Goal: Communication & Community: Answer question/provide support

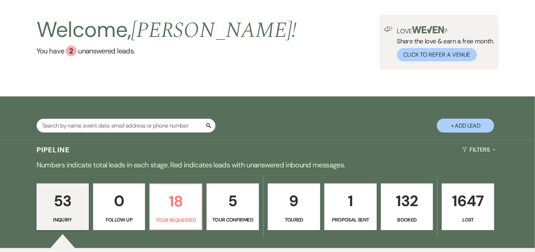
scroll to position [119, 0]
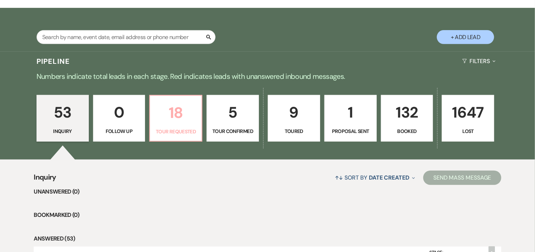
click at [172, 137] on link "18 Tour Requested" at bounding box center [175, 118] width 53 height 47
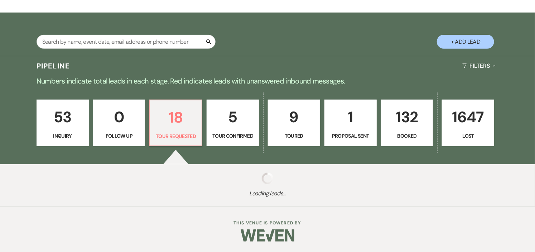
select select "2"
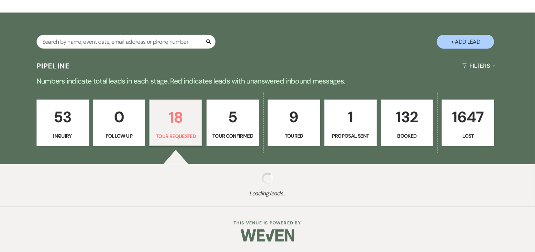
select select "2"
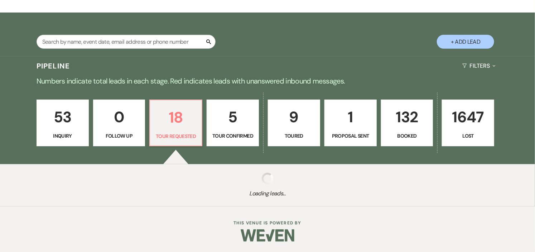
select select "2"
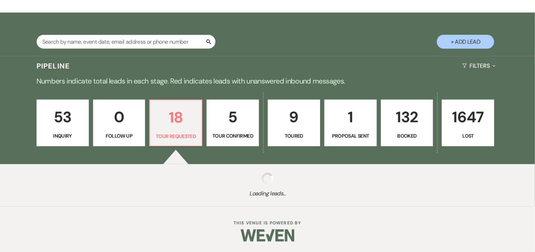
select select "2"
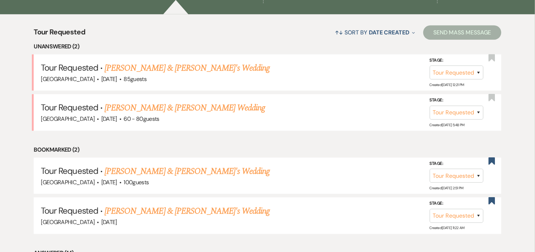
scroll to position [278, 0]
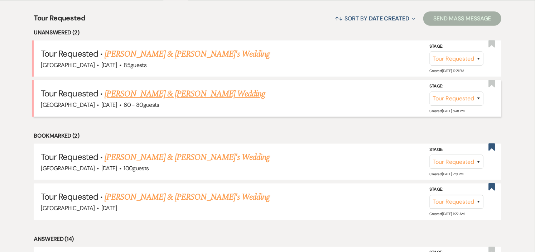
click at [166, 93] on link "David Farrar & Maeve Robertson's Wedding" at bounding box center [184, 93] width 160 height 13
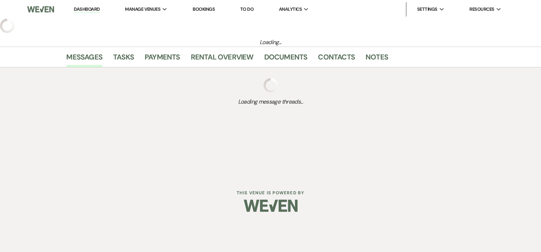
select select "2"
select select "1"
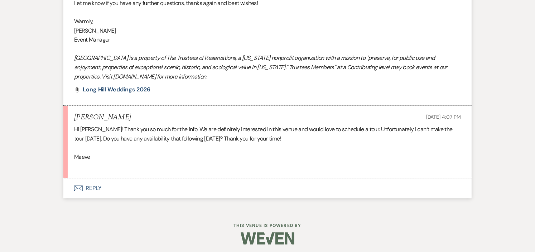
scroll to position [785, 0]
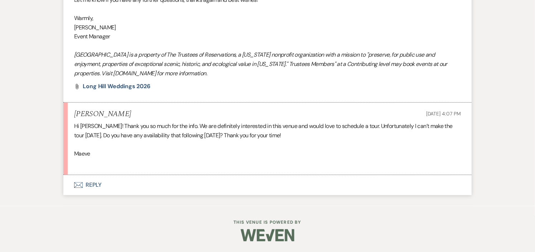
click at [99, 184] on button "Envelope Reply" at bounding box center [267, 185] width 408 height 20
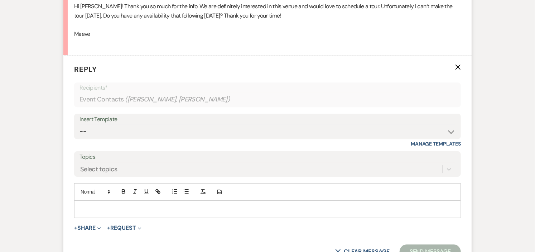
scroll to position [908, 0]
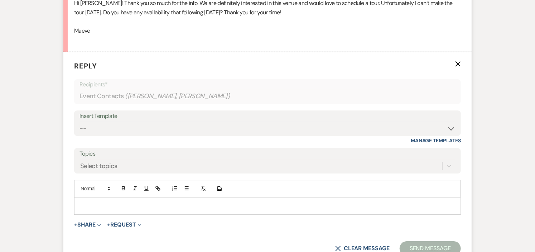
click at [181, 205] on p at bounding box center [267, 205] width 375 height 8
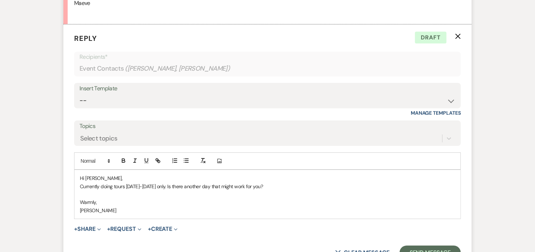
scroll to position [1018, 0]
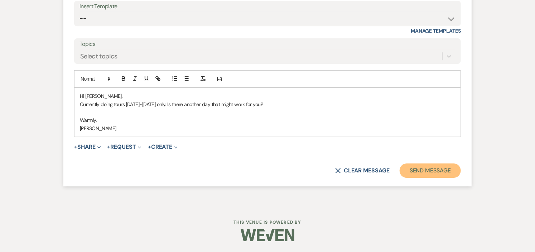
click at [437, 173] on button "Send Message" at bounding box center [429, 170] width 61 height 14
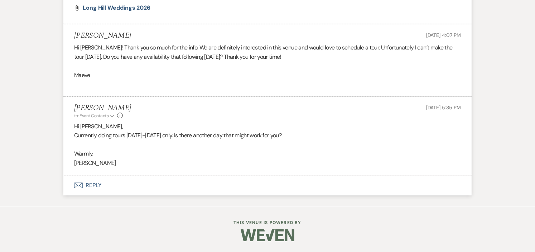
scroll to position [0, 0]
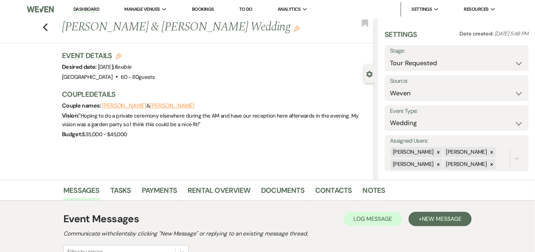
click at [77, 10] on link "Dashboard" at bounding box center [86, 9] width 26 height 7
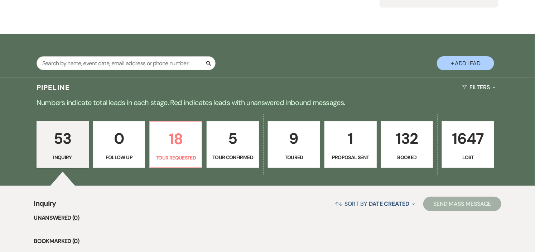
scroll to position [119, 0]
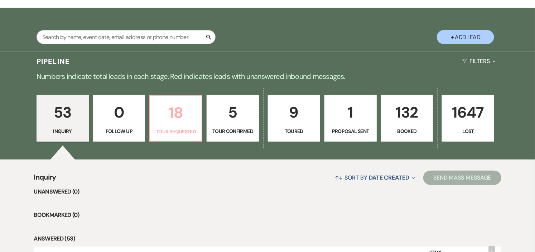
click at [170, 119] on p "18" at bounding box center [175, 113] width 43 height 24
select select "2"
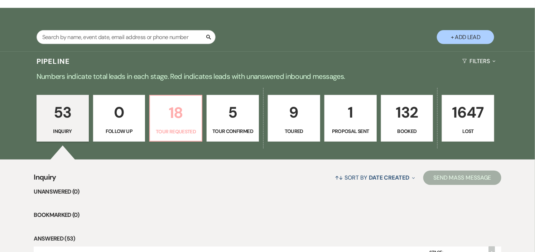
select select "2"
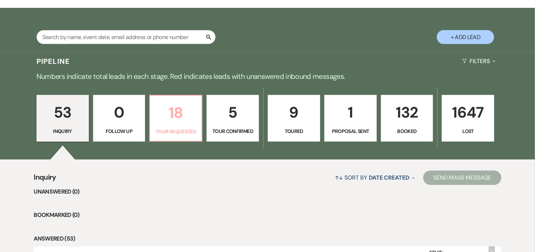
select select "2"
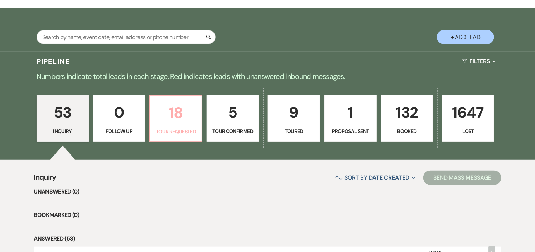
select select "2"
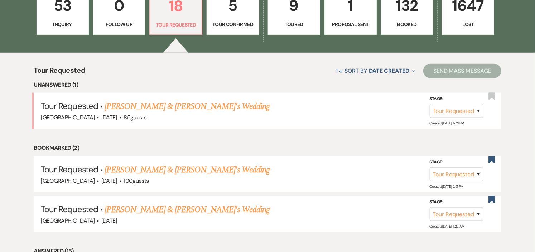
scroll to position [278, 0]
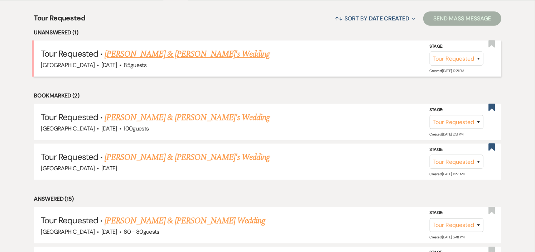
click at [169, 54] on link "Ali Nahigian & Fiance's Wedding" at bounding box center [186, 54] width 165 height 13
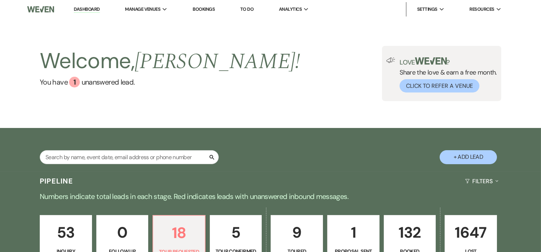
select select "2"
select select "5"
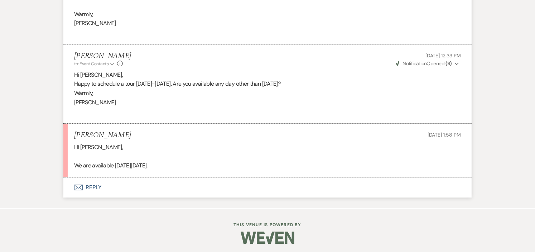
scroll to position [927, 0]
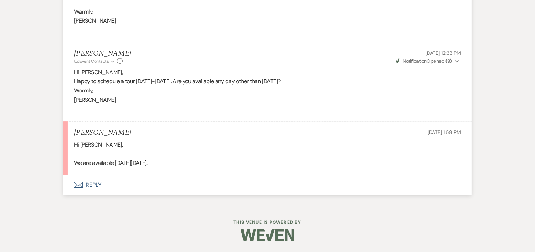
click at [97, 187] on button "Envelope Reply" at bounding box center [267, 185] width 408 height 20
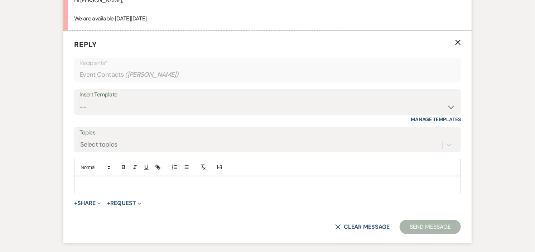
scroll to position [1082, 0]
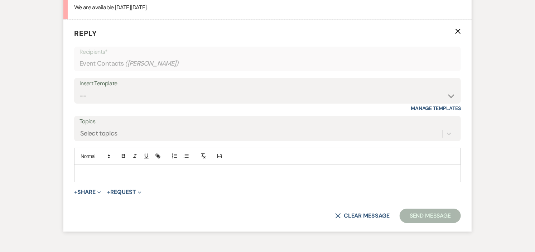
click at [130, 172] on p at bounding box center [267, 173] width 375 height 8
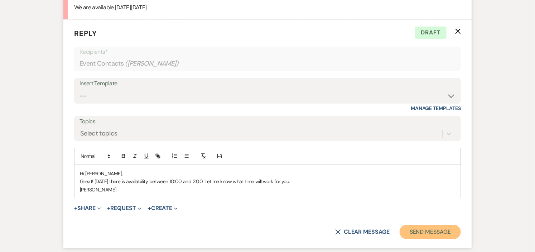
click at [442, 234] on button "Send Message" at bounding box center [429, 231] width 61 height 14
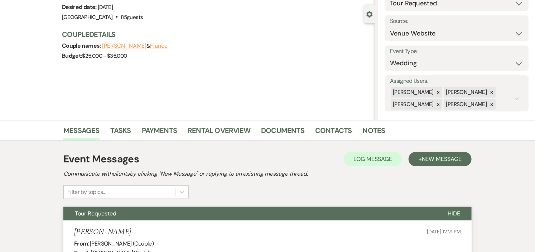
scroll to position [0, 0]
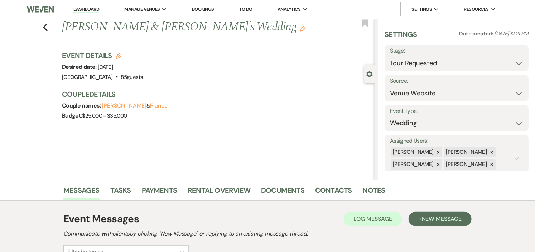
click at [83, 6] on link "Dashboard" at bounding box center [86, 9] width 26 height 7
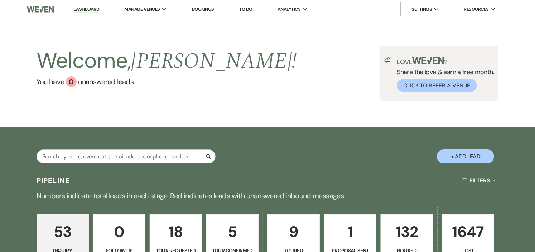
scroll to position [40, 0]
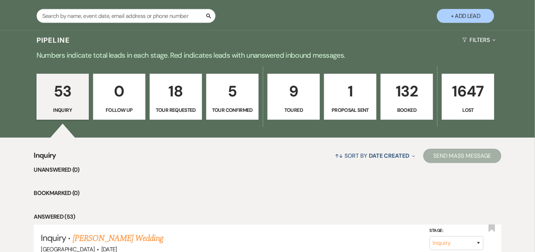
scroll to position [159, 0]
